Goal: Contribute content

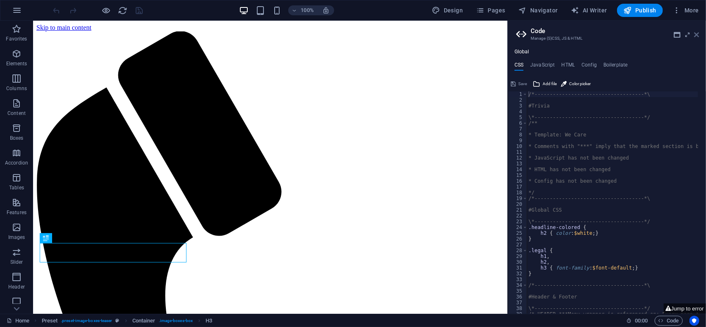
click at [696, 36] on icon at bounding box center [697, 34] width 5 height 7
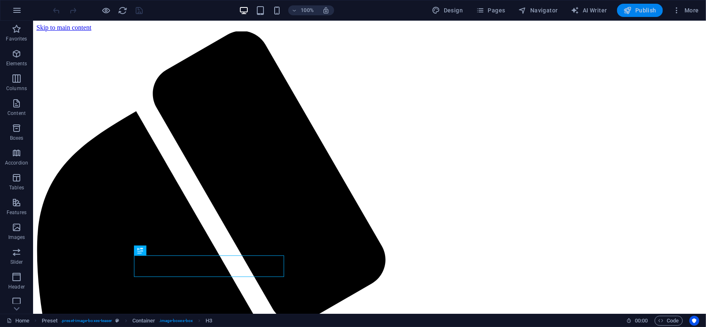
click at [635, 13] on span "Publish" at bounding box center [640, 10] width 33 height 8
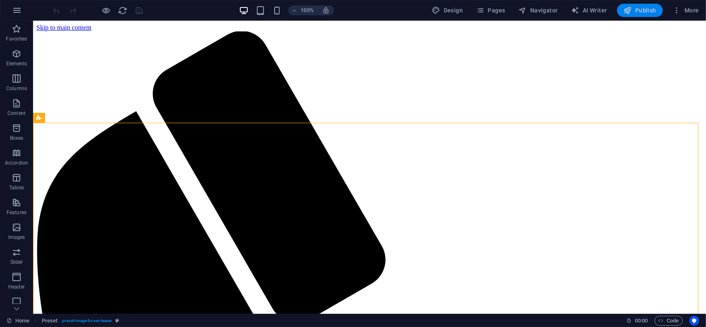
click at [637, 12] on span "Publish" at bounding box center [640, 10] width 33 height 8
